Goal: Check status: Check status

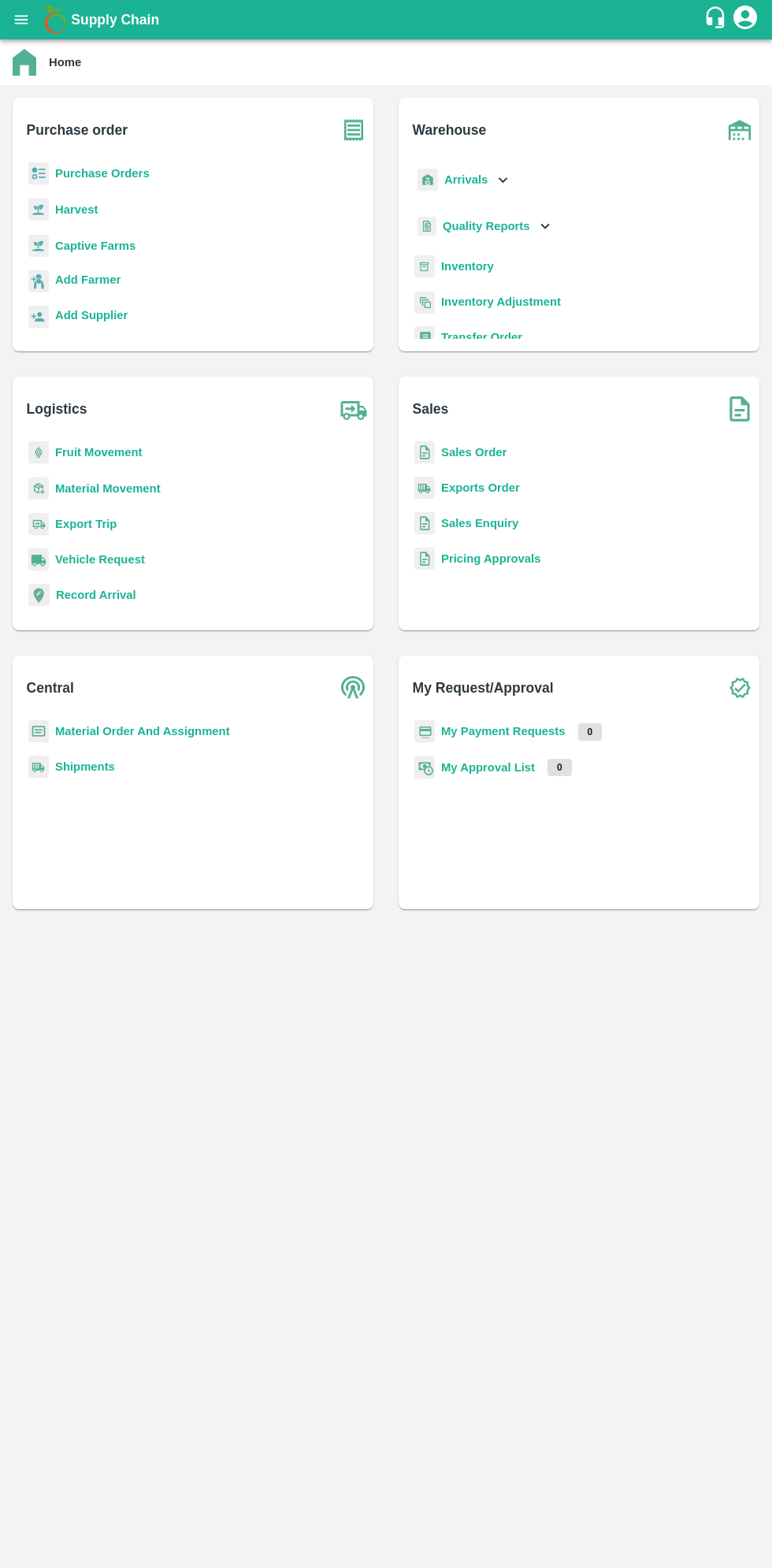
click at [24, 12] on icon "open drawer" at bounding box center [21, 19] width 17 height 17
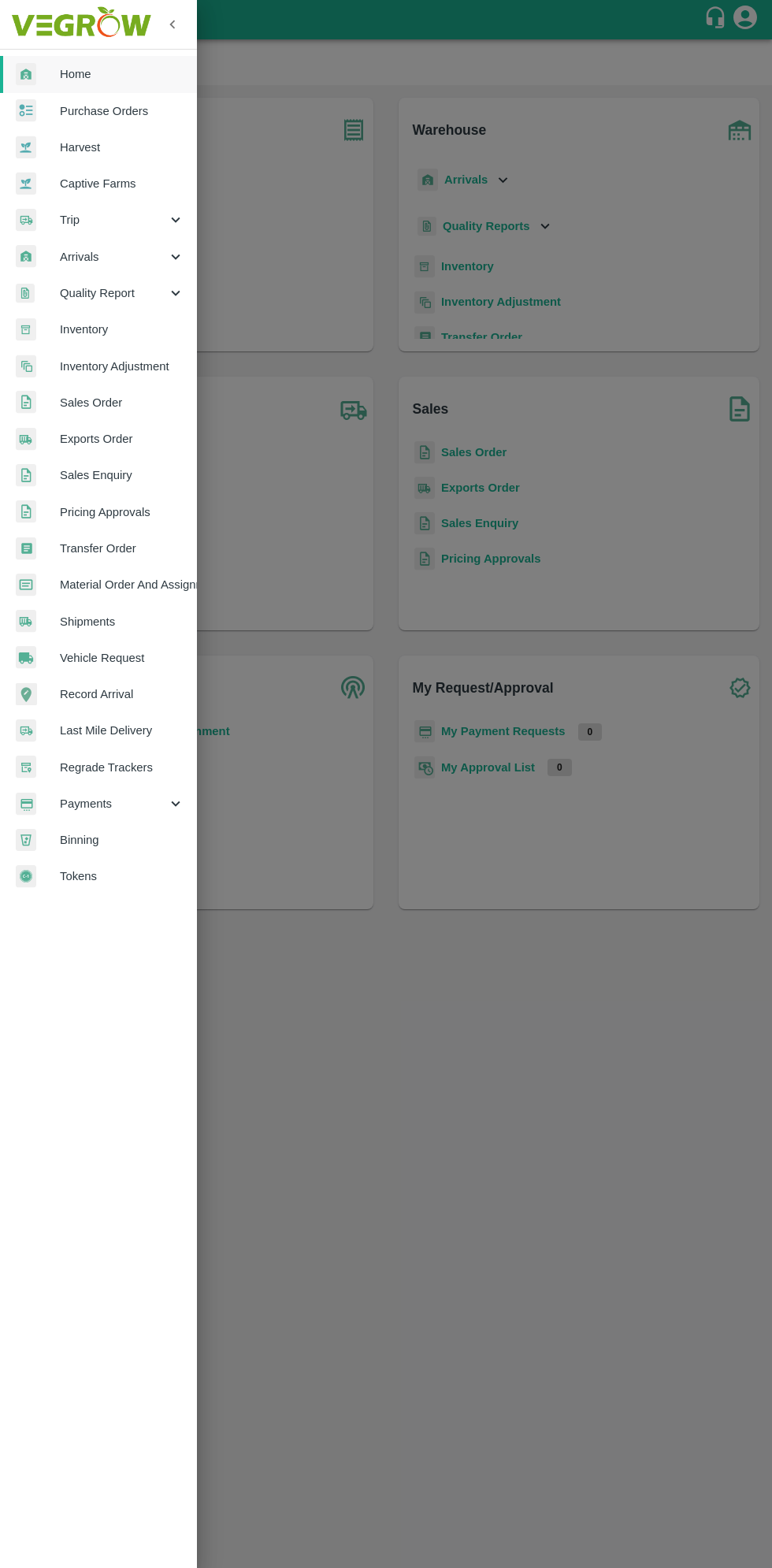
click at [71, 252] on span "Arrivals" at bounding box center [113, 257] width 108 height 17
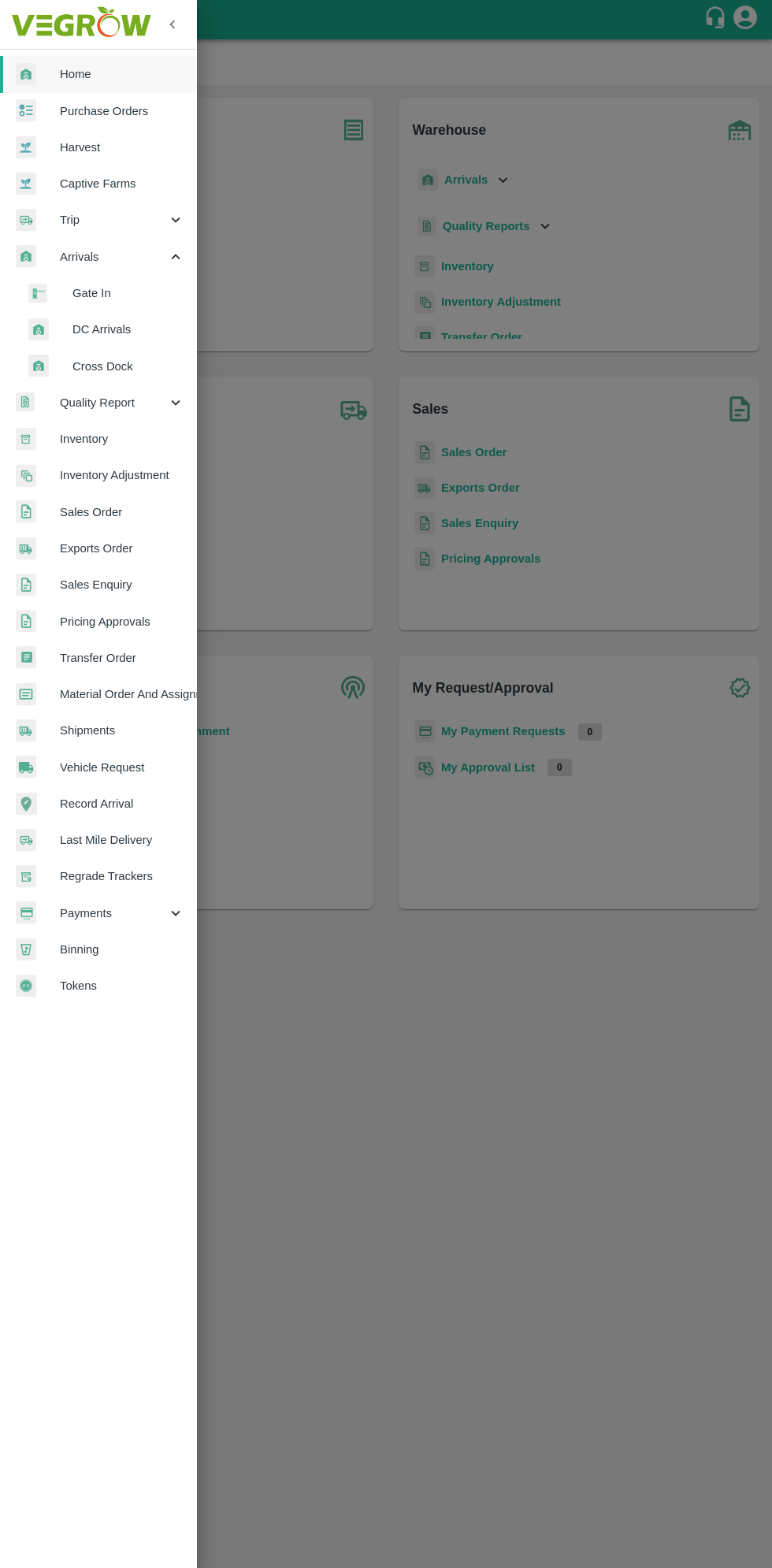
click at [105, 347] on li "DC Arrivals" at bounding box center [105, 329] width 184 height 36
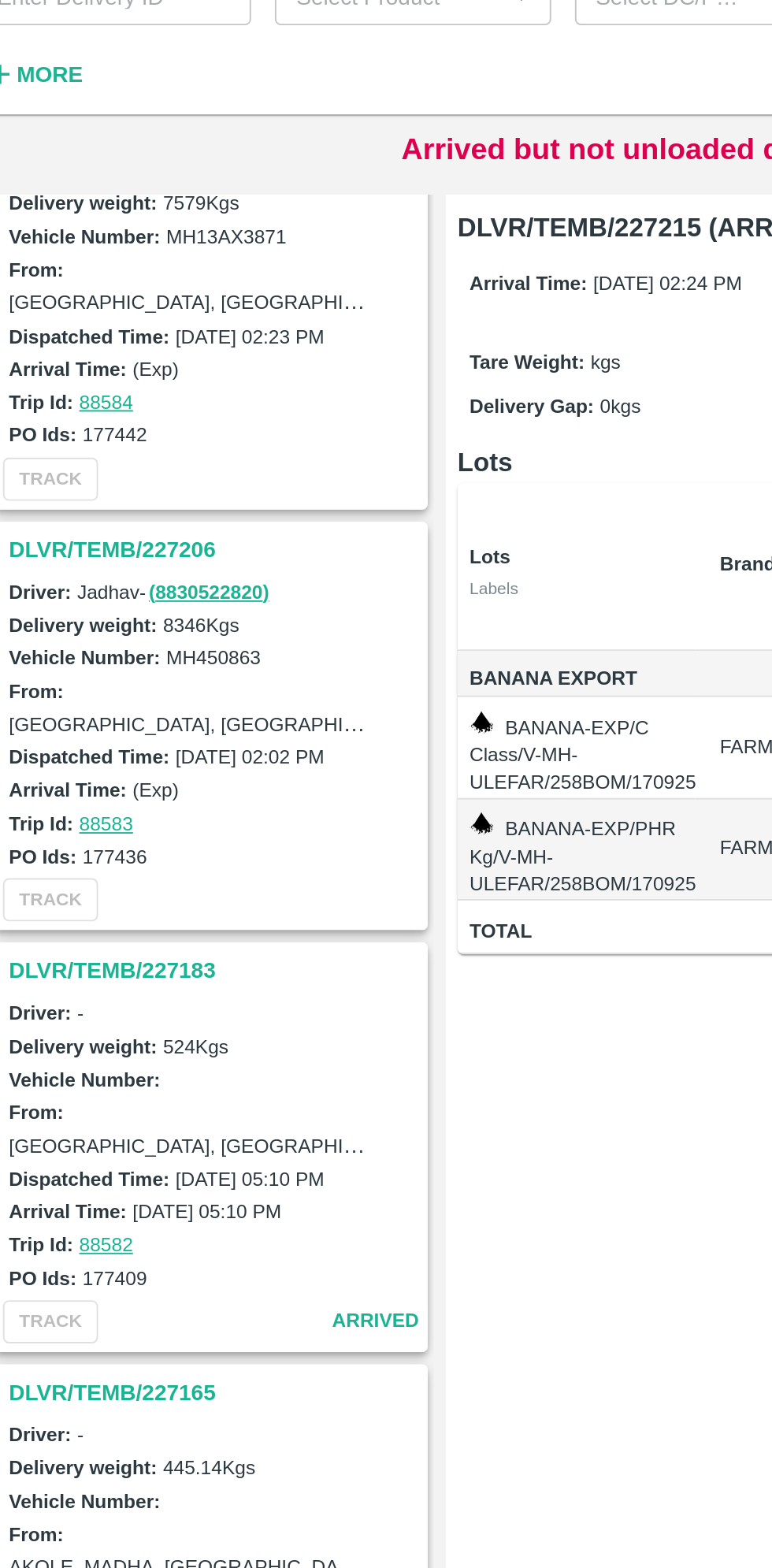
scroll to position [277, 0]
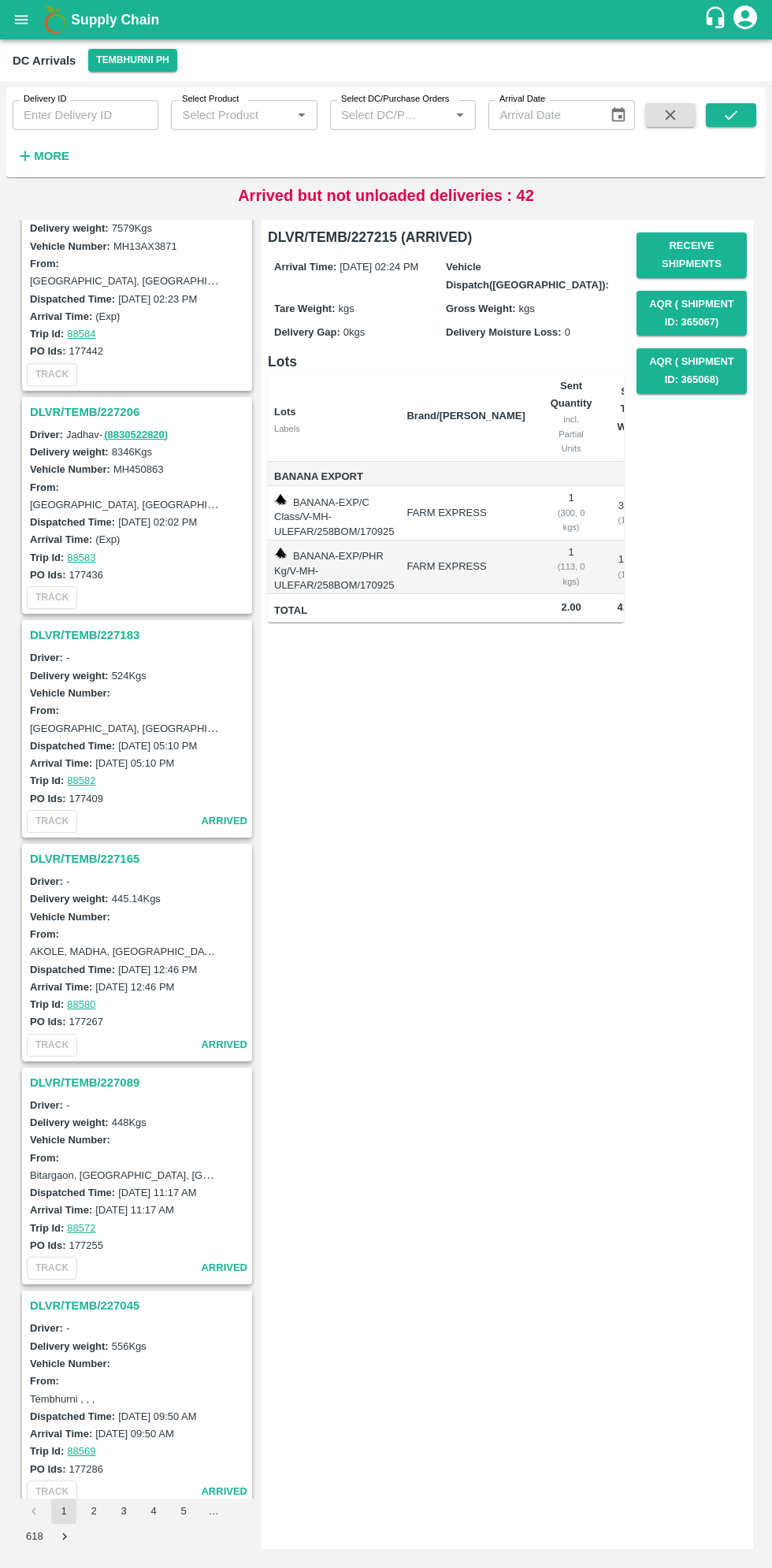
click at [63, 410] on h3 "DLVR/TEMB/227206" at bounding box center [139, 412] width 219 height 20
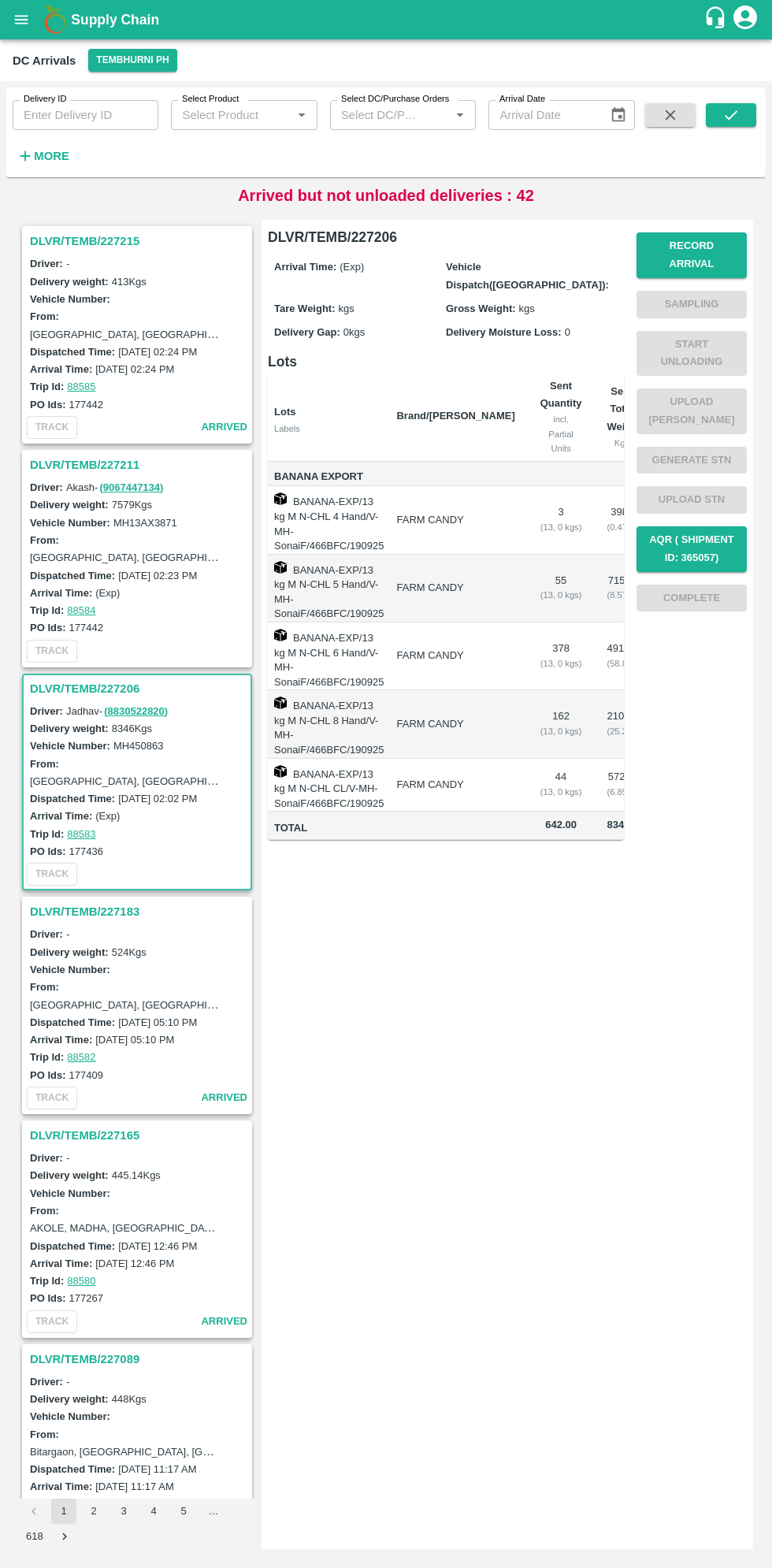
click at [66, 464] on h3 "DLVR/TEMB/227211" at bounding box center [139, 465] width 219 height 20
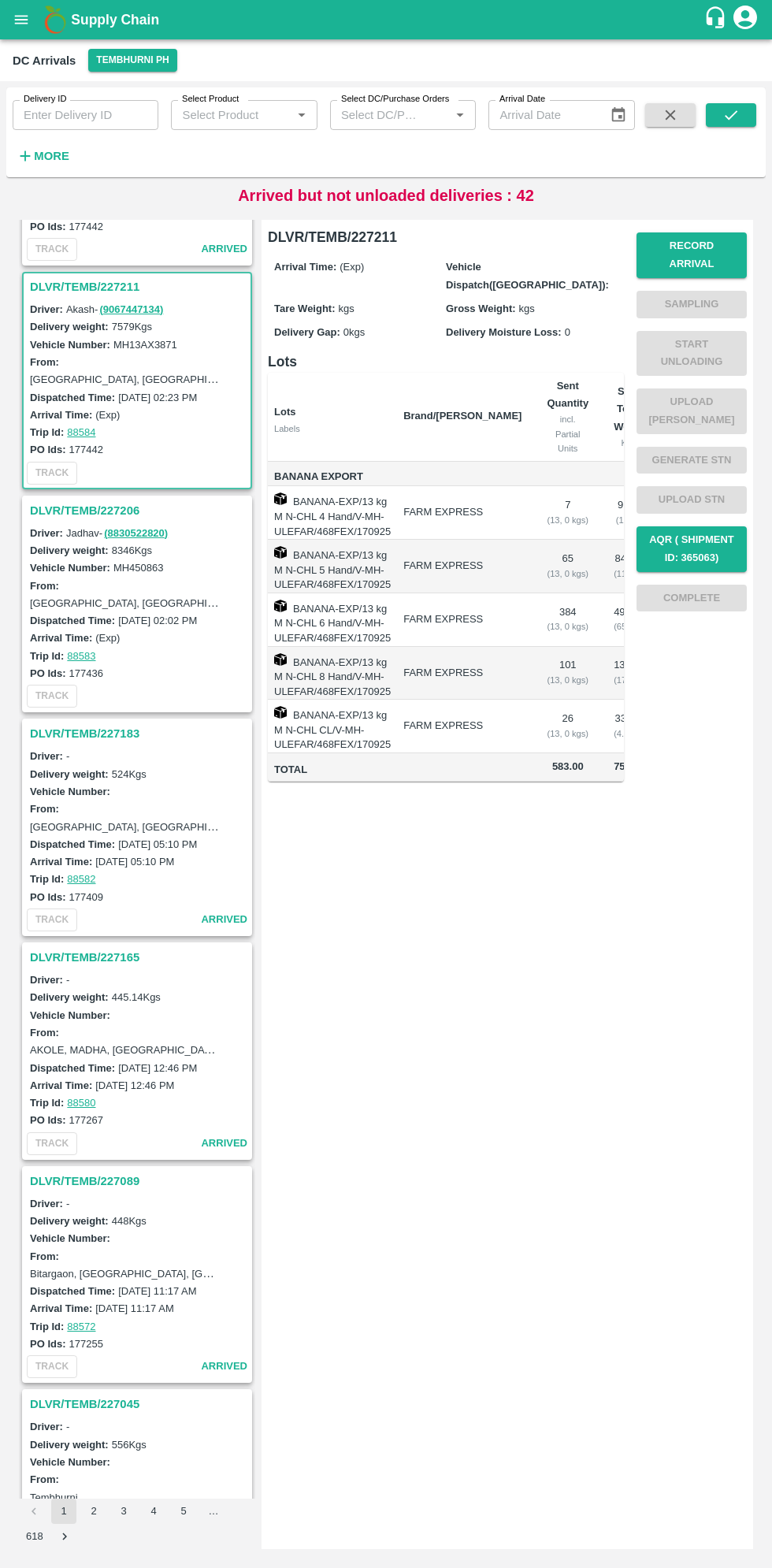
scroll to position [229, 0]
